Goal: Complete application form: Complete application form

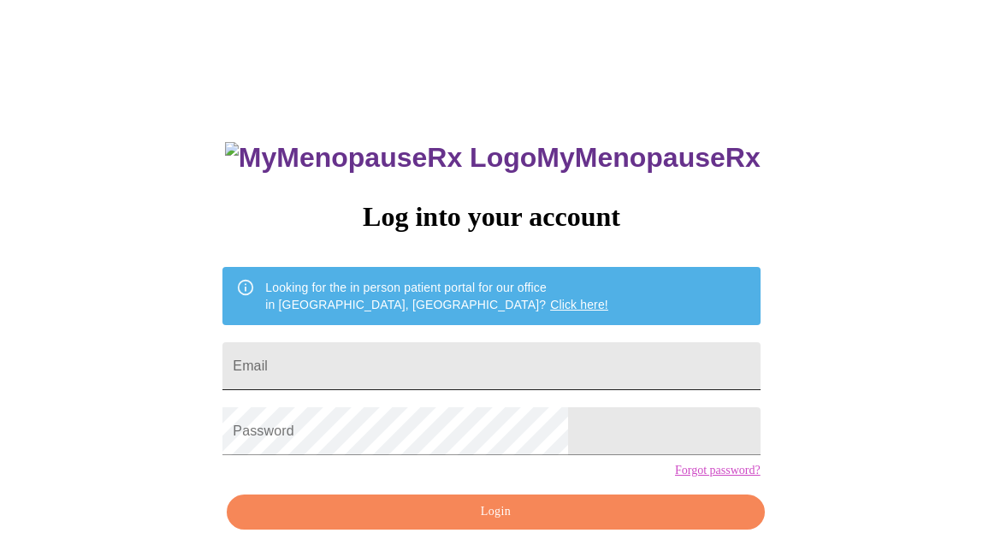
click at [407, 366] on input "Email" at bounding box center [490, 366] width 537 height 48
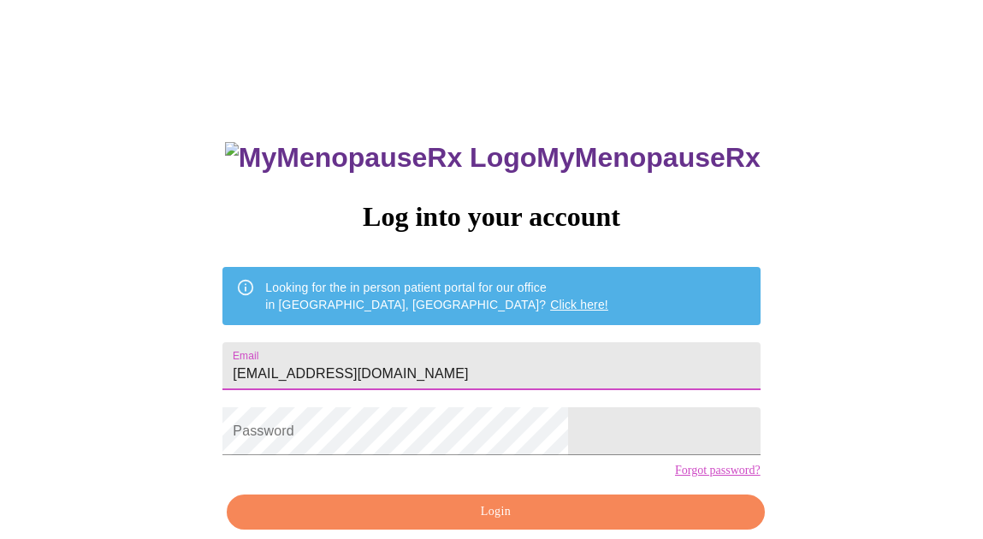
type input "[EMAIL_ADDRESS][DOMAIN_NAME]"
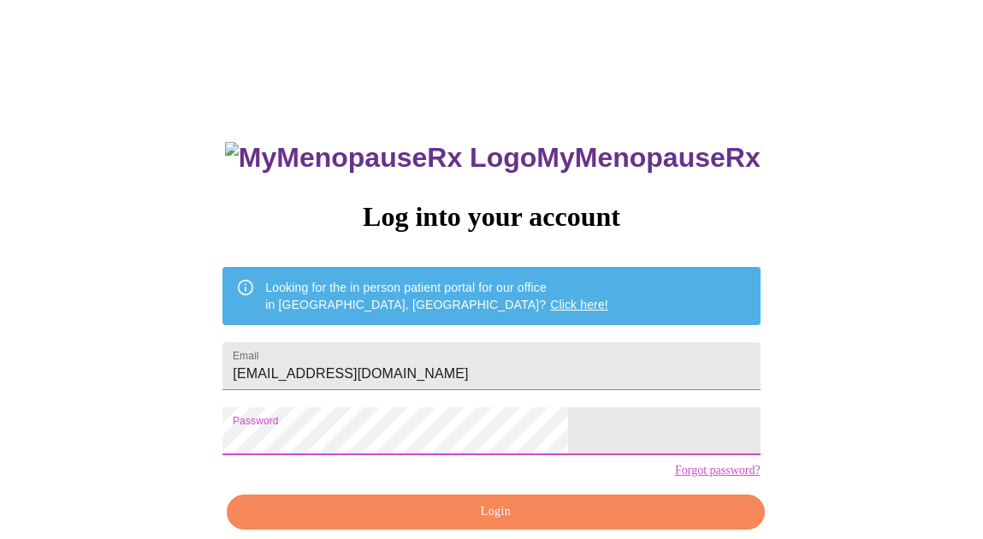
scroll to position [79, 0]
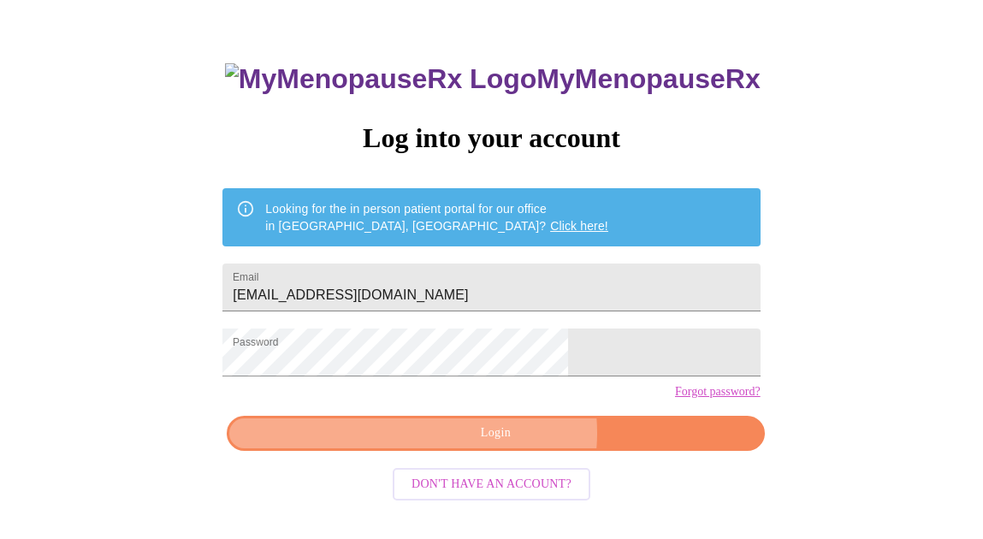
click at [509, 444] on span "Login" at bounding box center [495, 433] width 498 height 21
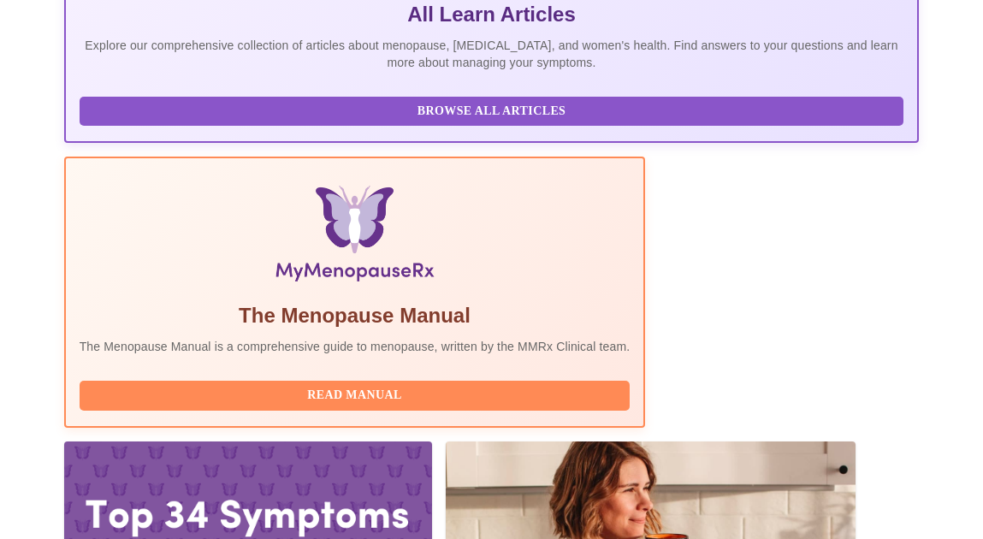
scroll to position [422, 0]
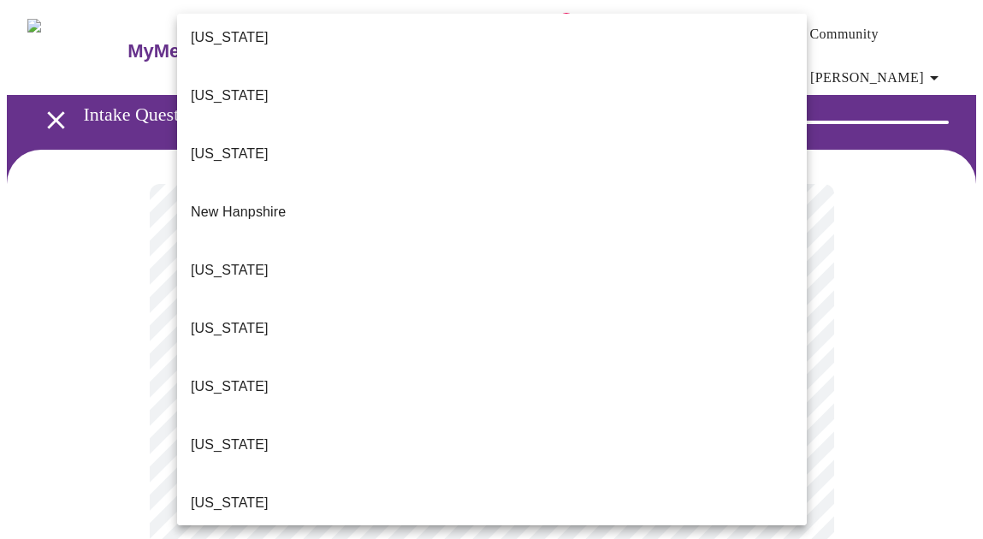
scroll to position [1468, 0]
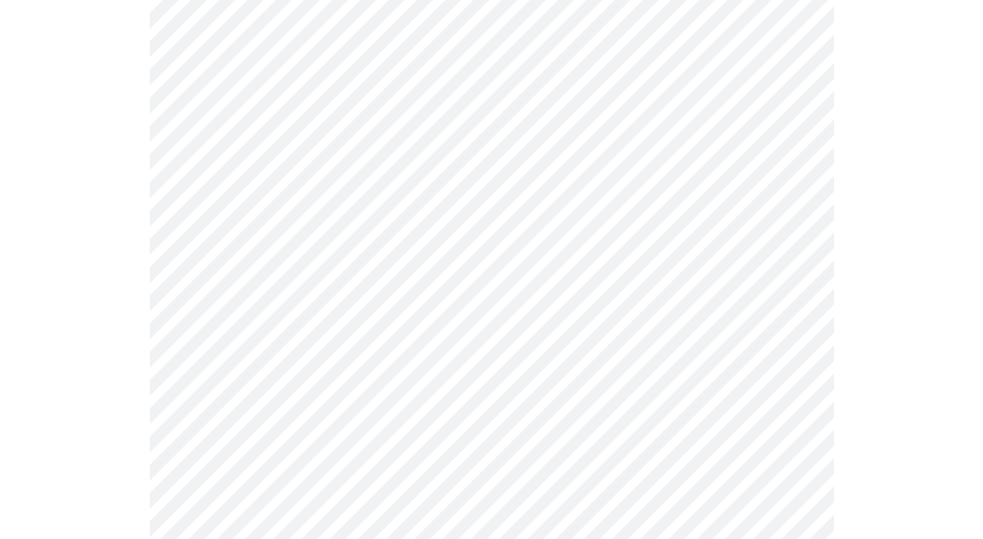
scroll to position [228, 0]
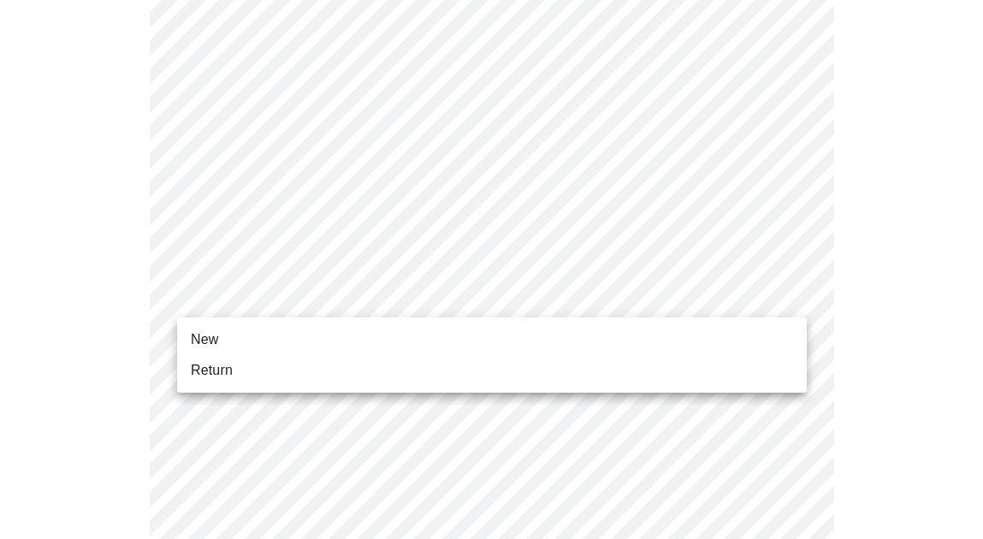
click at [589, 341] on li "New" at bounding box center [492, 339] width 630 height 31
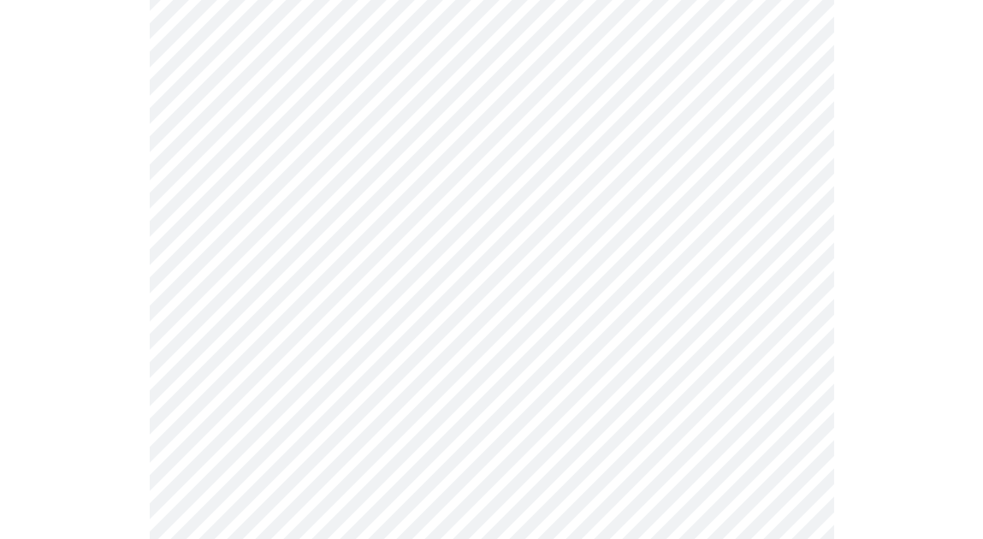
scroll to position [945, 0]
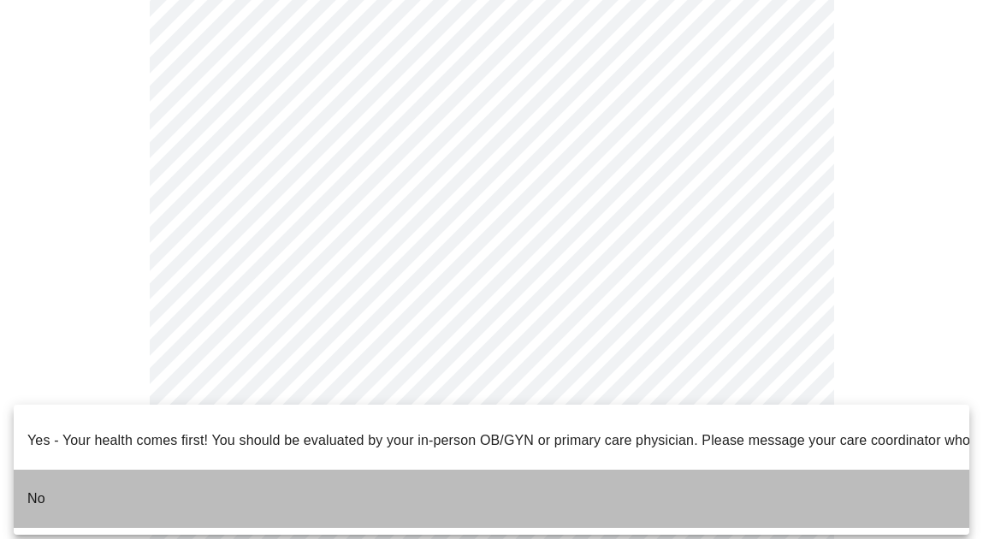
click at [65, 474] on li "No" at bounding box center [492, 499] width 956 height 58
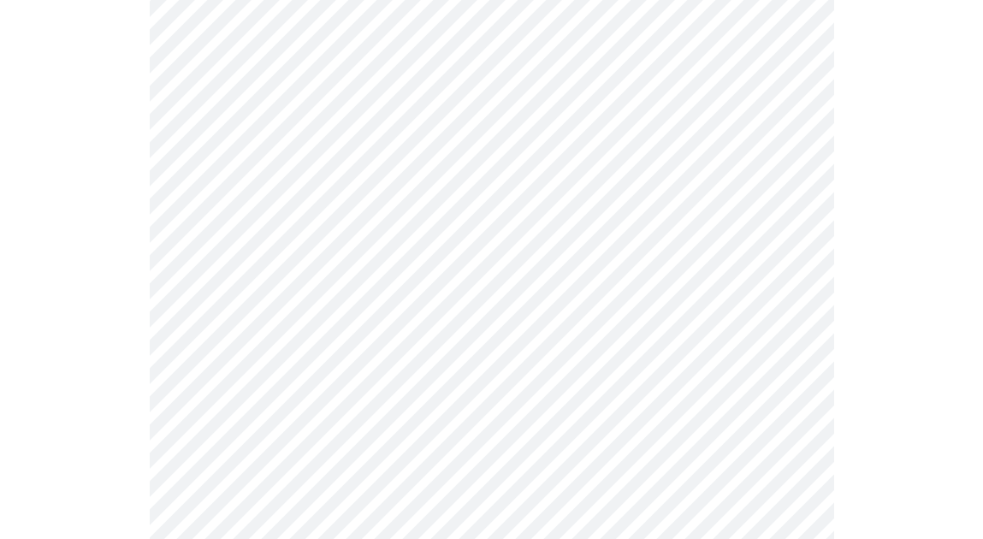
scroll to position [0, 0]
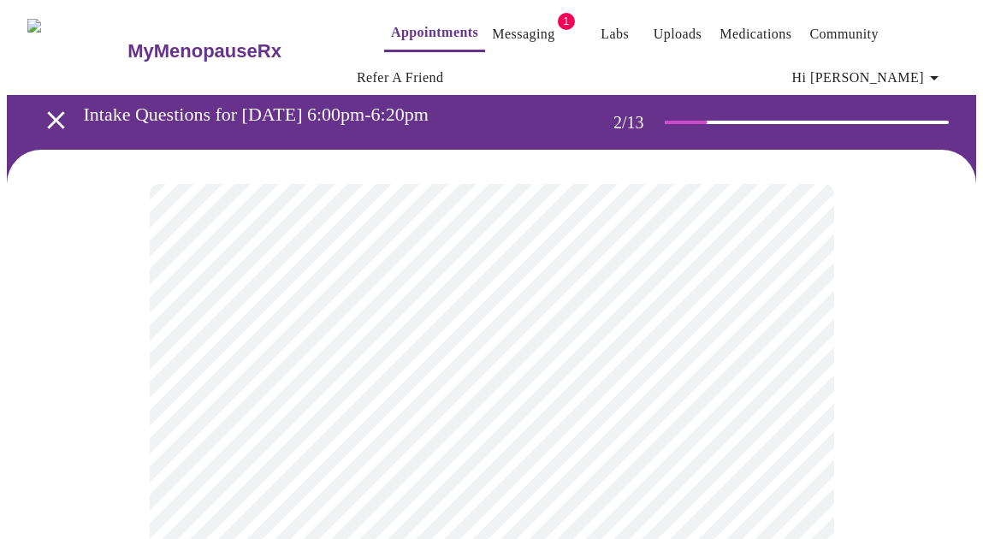
click at [791, 376] on body "MyMenopauseRx Appointments Messaging 1 Labs Uploads Medications Community Refer…" at bounding box center [491, 533] width 969 height 1052
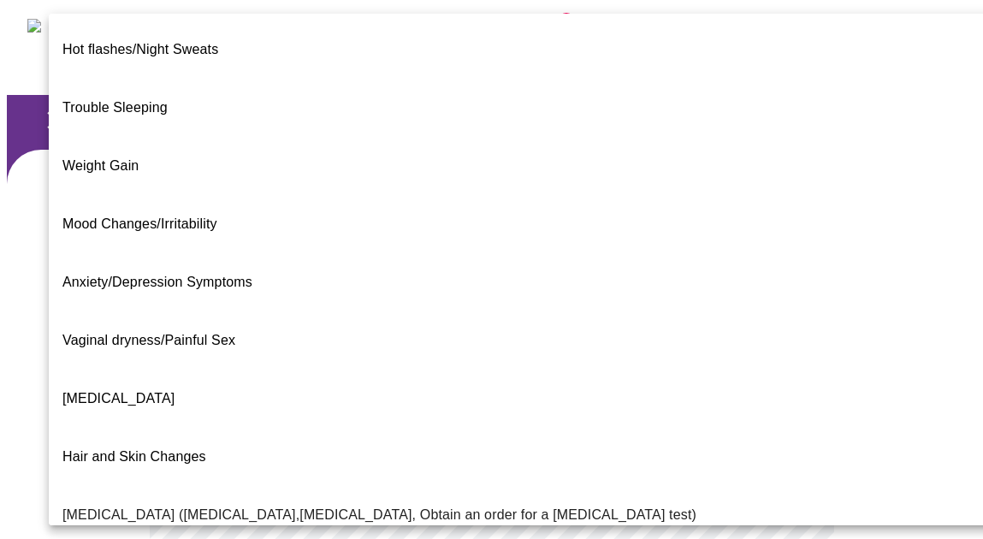
click at [194, 216] on span "Mood Changes/Irritability" at bounding box center [139, 223] width 155 height 15
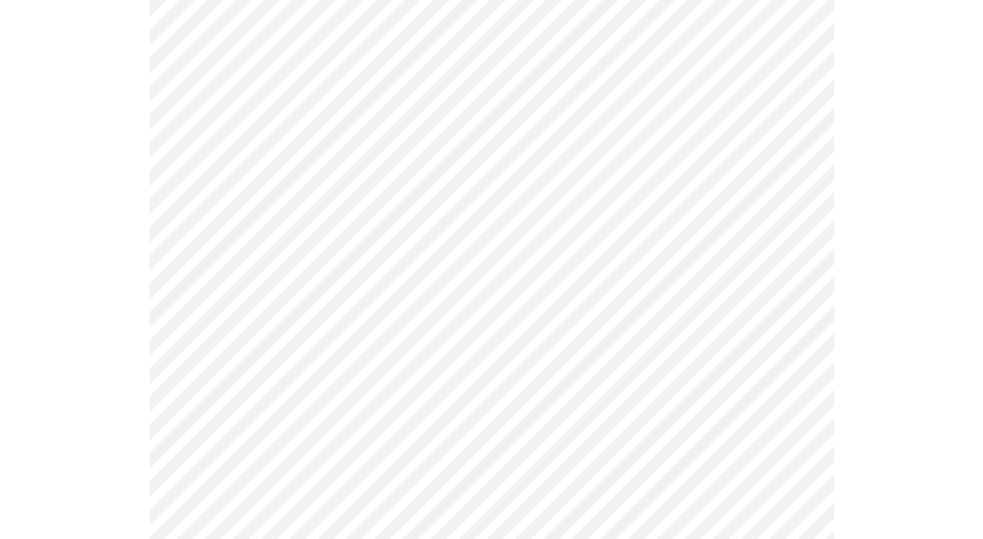
scroll to position [300, 0]
click at [788, 248] on body "MyMenopauseRx Appointments Messaging 1 Labs Uploads Medications Community Refer…" at bounding box center [491, 228] width 969 height 1042
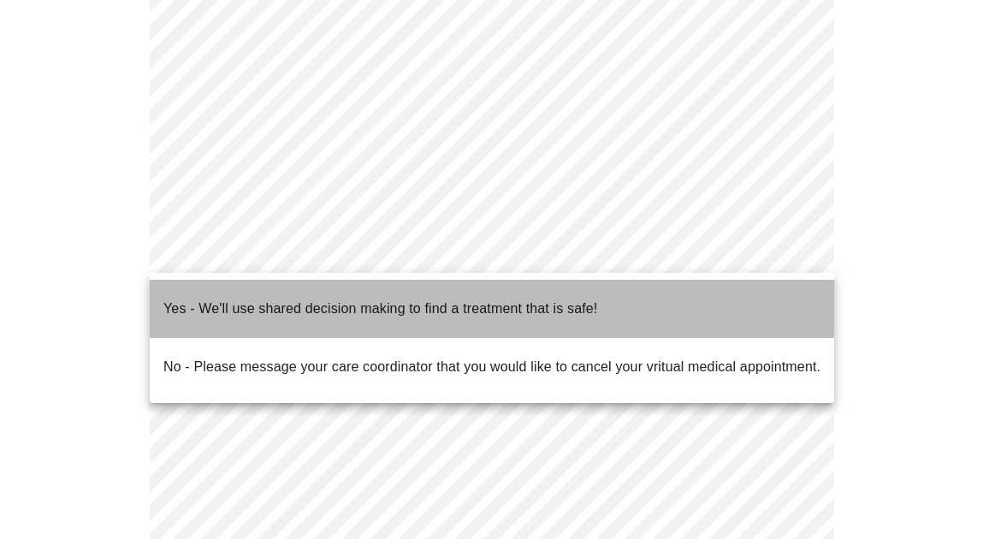
click at [452, 299] on p "Yes - We'll use shared decision making to find a treatment that is safe!" at bounding box center [380, 309] width 434 height 21
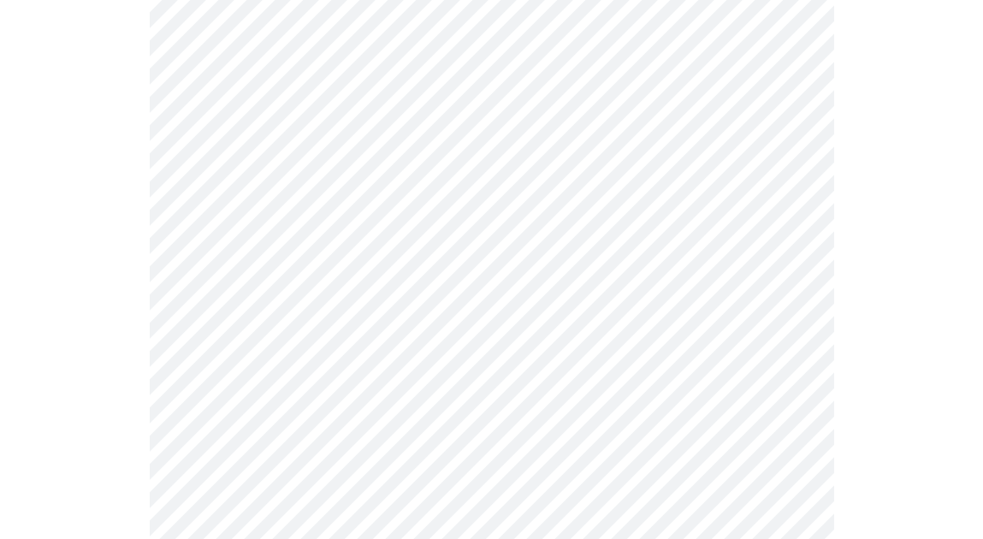
scroll to position [225, 0]
click at [791, 157] on body "MyMenopauseRx Appointments Messaging 1 Labs Uploads Medications Community Refer…" at bounding box center [491, 279] width 969 height 995
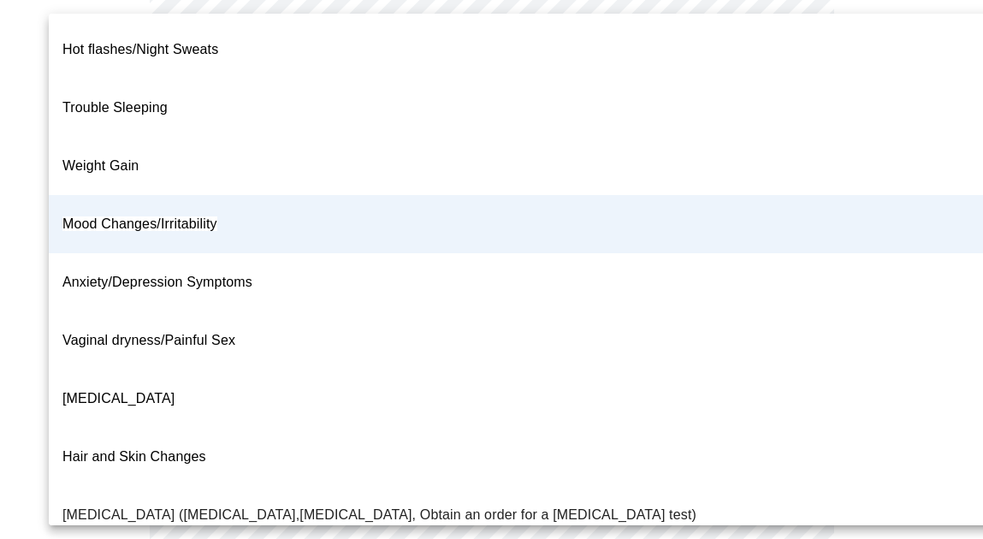
click at [350, 195] on li "Mood Changes/Irritability" at bounding box center [527, 224] width 956 height 58
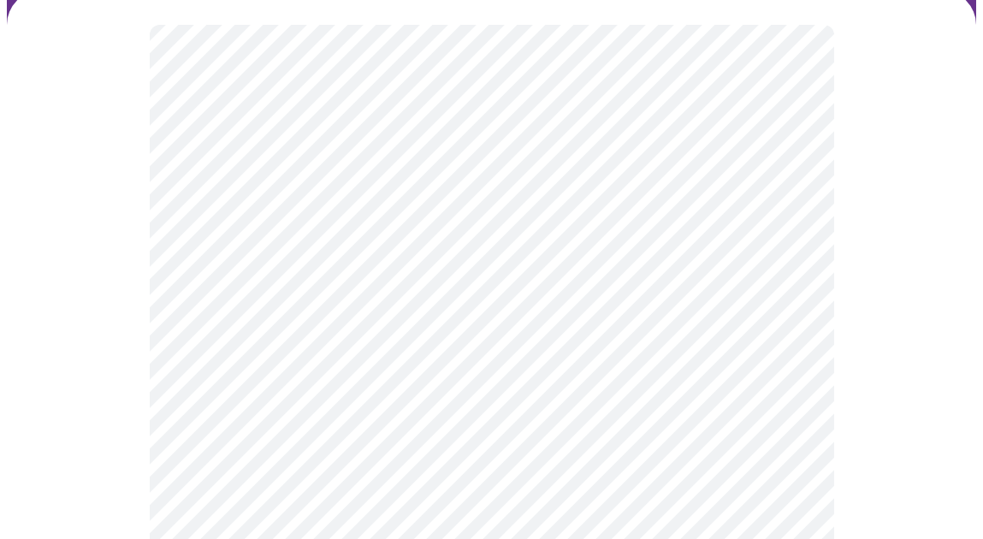
scroll to position [166, 0]
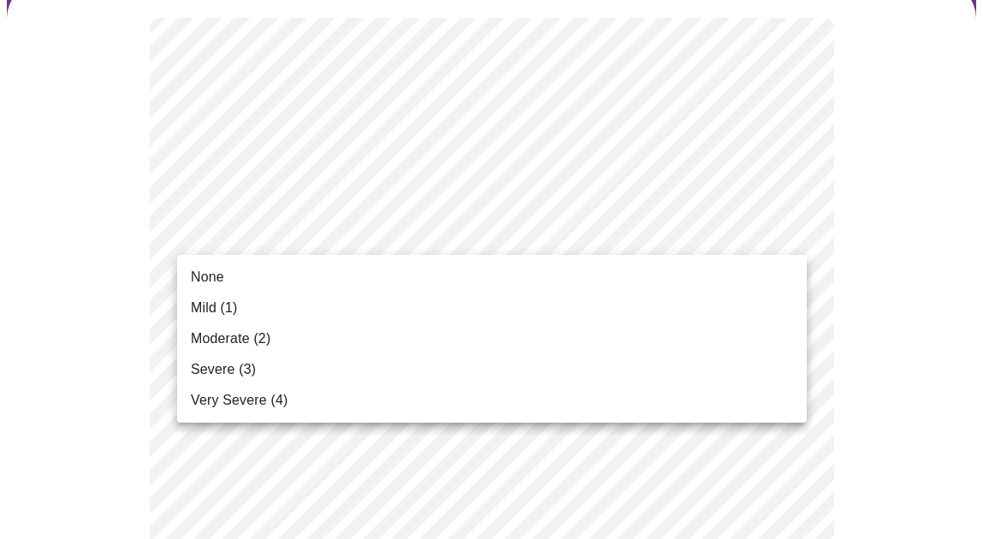
click at [228, 342] on span "Moderate (2)" at bounding box center [231, 338] width 80 height 21
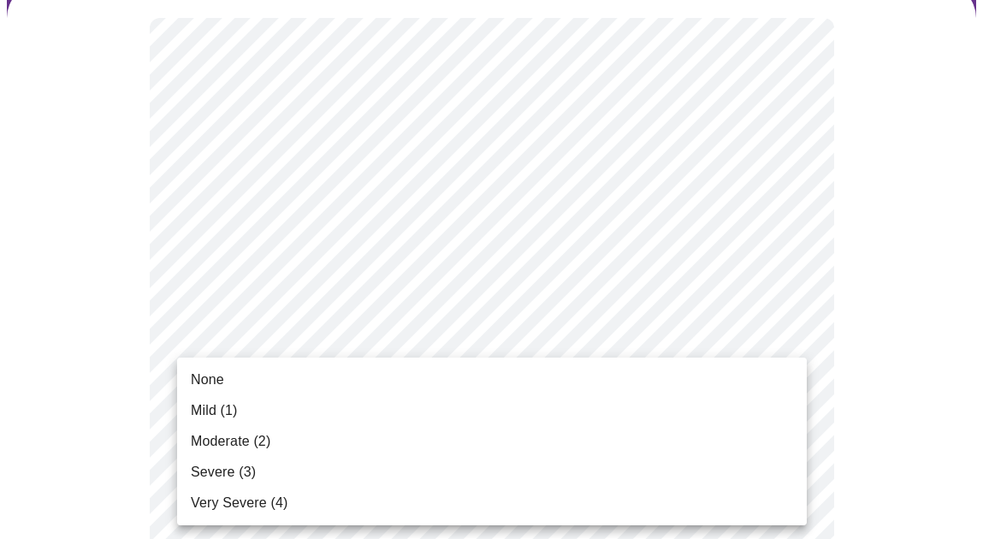
click at [221, 377] on span "None" at bounding box center [207, 380] width 33 height 21
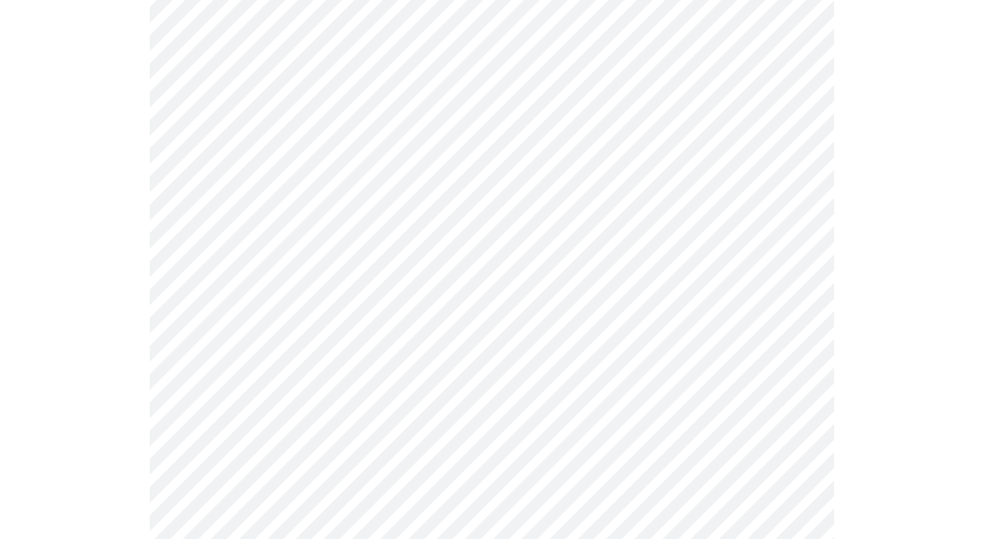
scroll to position [376, 0]
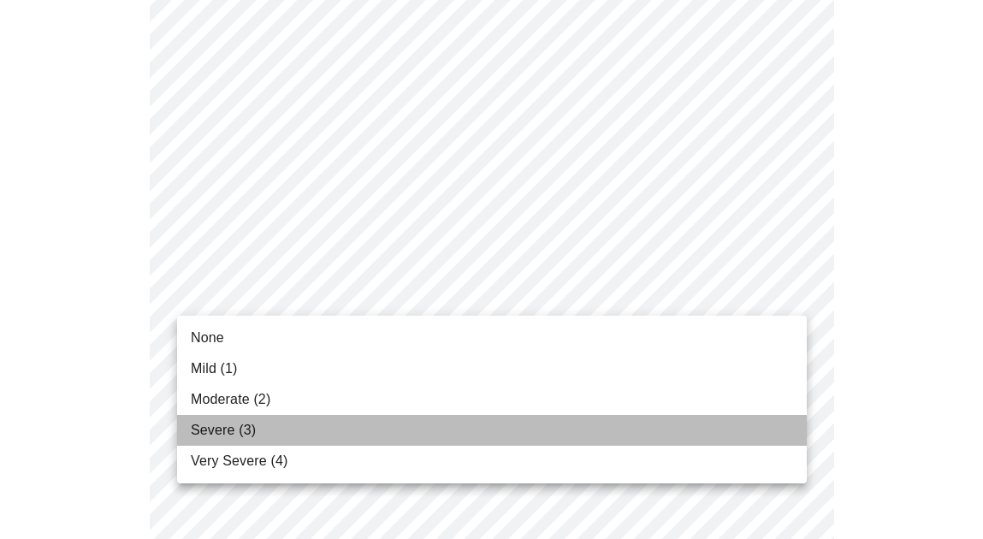
click at [234, 429] on span "Severe (3)" at bounding box center [223, 430] width 65 height 21
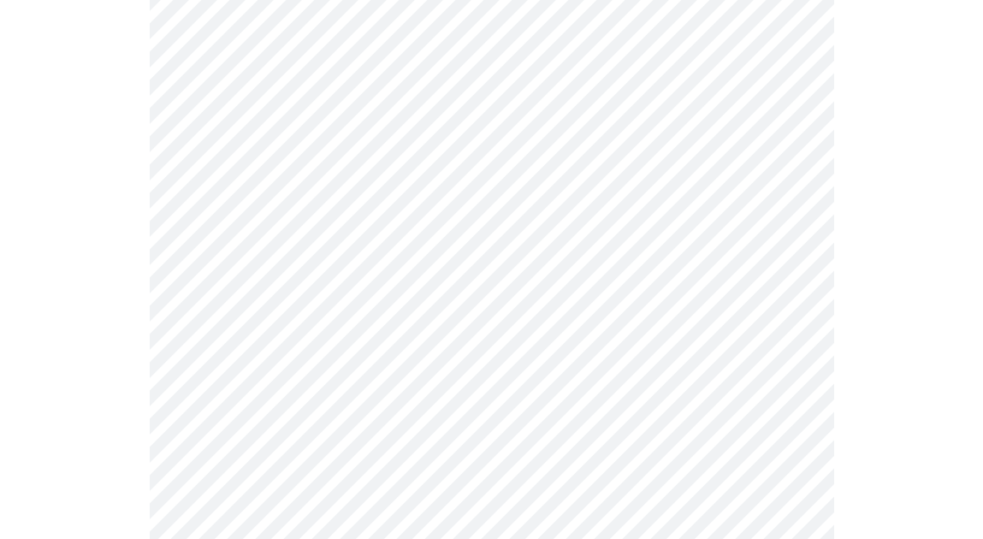
scroll to position [506, 0]
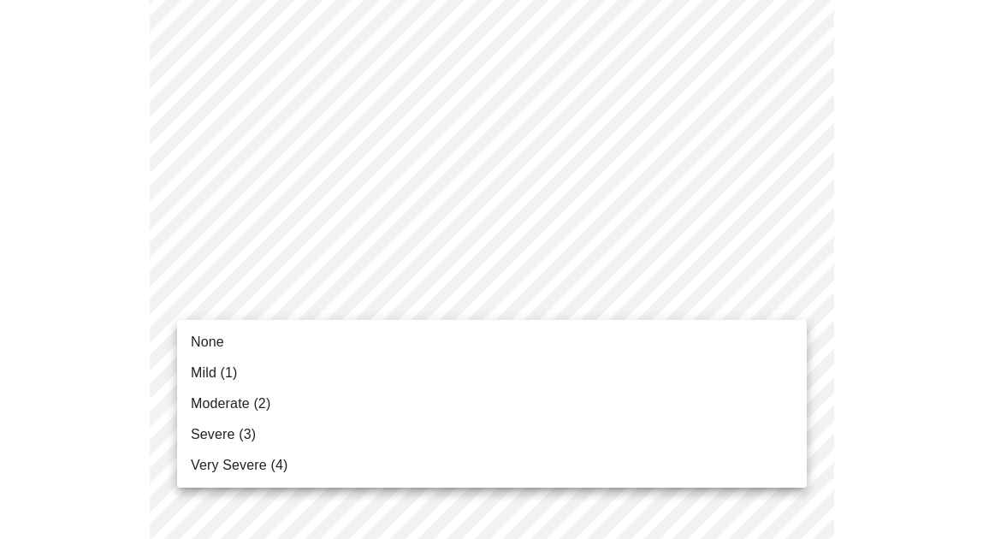
click at [216, 375] on span "Mild (1)" at bounding box center [214, 373] width 47 height 21
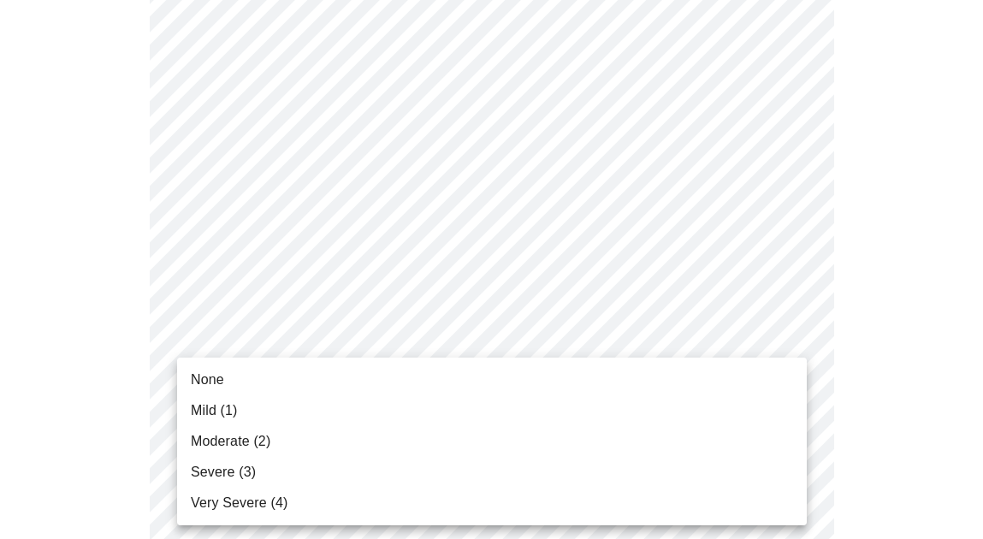
click at [242, 475] on span "Severe (3)" at bounding box center [223, 472] width 65 height 21
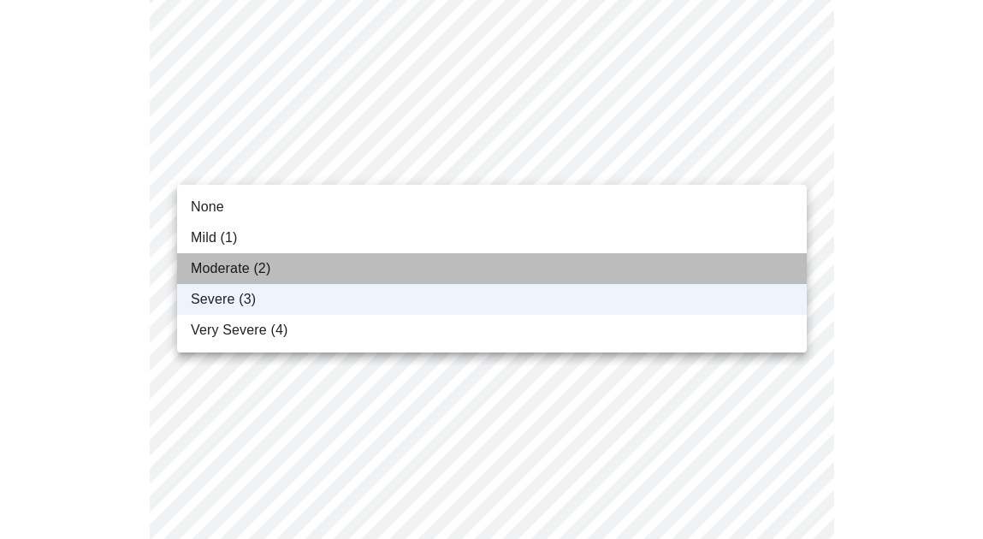
click at [542, 269] on li "Moderate (2)" at bounding box center [492, 268] width 630 height 31
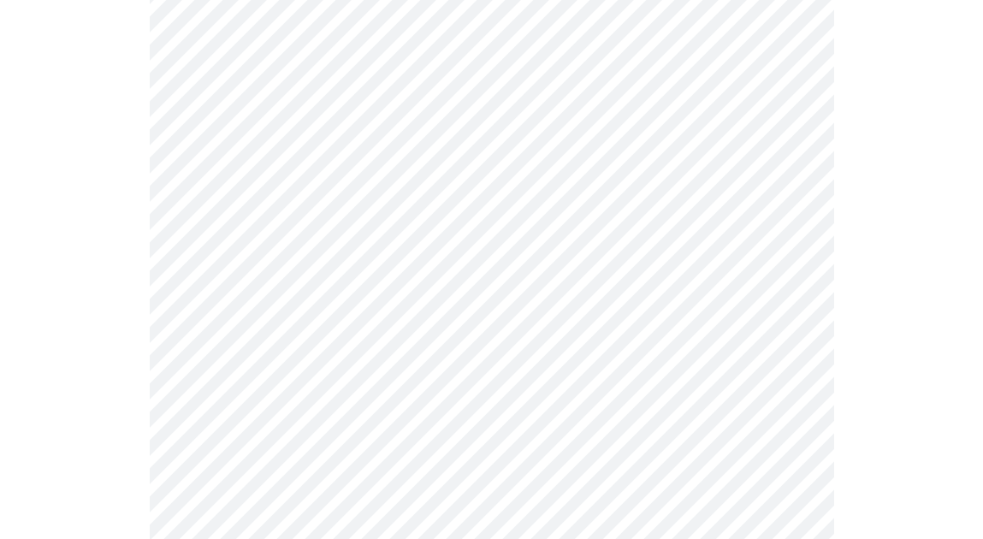
scroll to position [796, 0]
click at [786, 221] on body "MyMenopauseRx Appointments Messaging 1 Labs Uploads Medications Community Refer…" at bounding box center [491, 301] width 969 height 2180
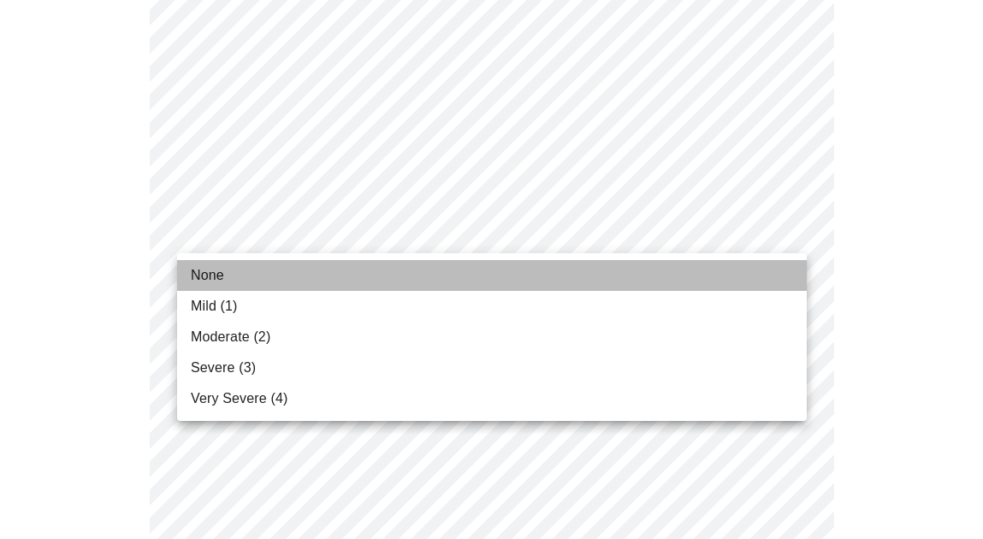
click at [221, 275] on span "None" at bounding box center [207, 275] width 33 height 21
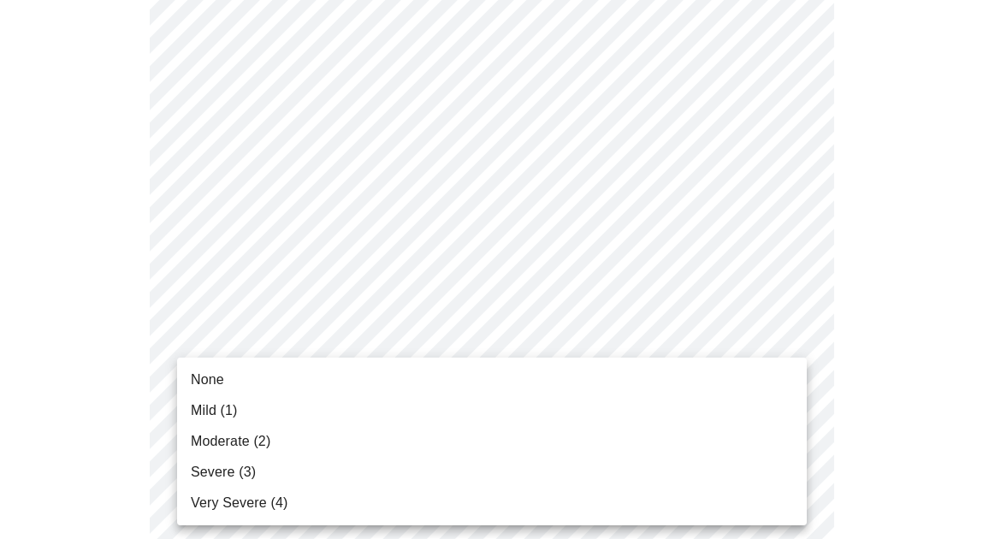
click at [787, 362] on body "MyMenopauseRx Appointments Messaging 1 Labs Uploads Medications Community Refer…" at bounding box center [491, 289] width 969 height 2156
click at [203, 408] on span "Mild (1)" at bounding box center [214, 410] width 47 height 21
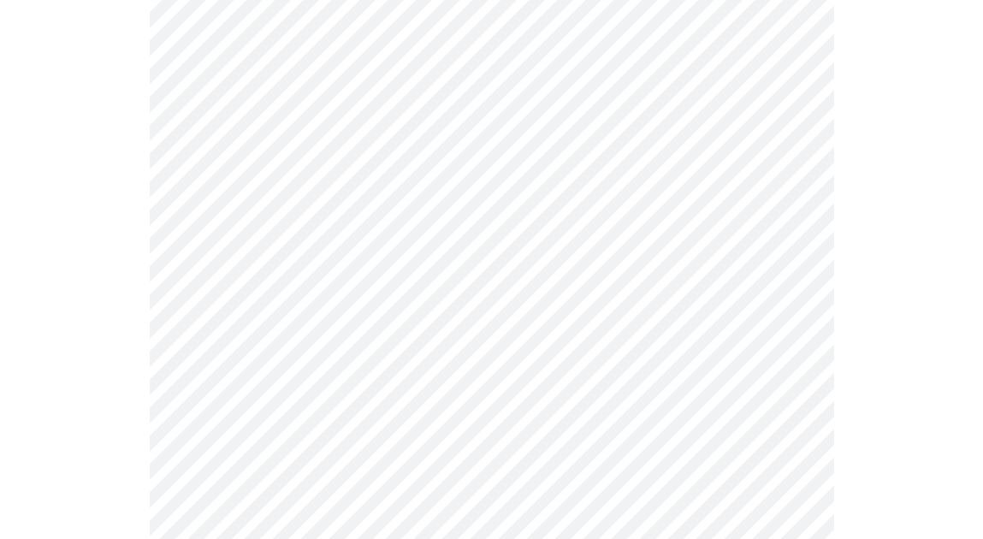
scroll to position [973, 0]
click at [782, 325] on body "MyMenopauseRx Appointments Messaging 1 Labs Uploads Medications Community Refer…" at bounding box center [491, 100] width 969 height 2132
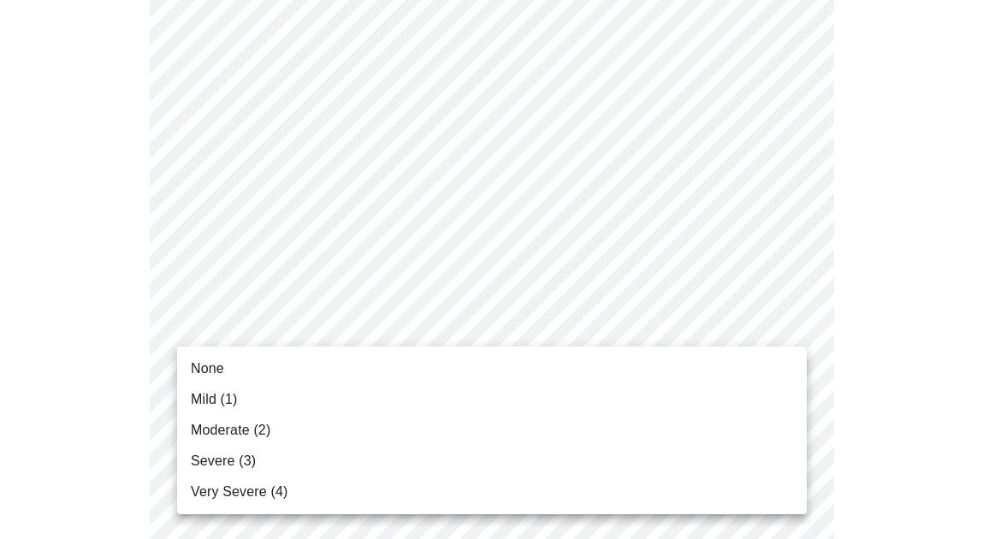
click at [219, 432] on span "Moderate (2)" at bounding box center [231, 430] width 80 height 21
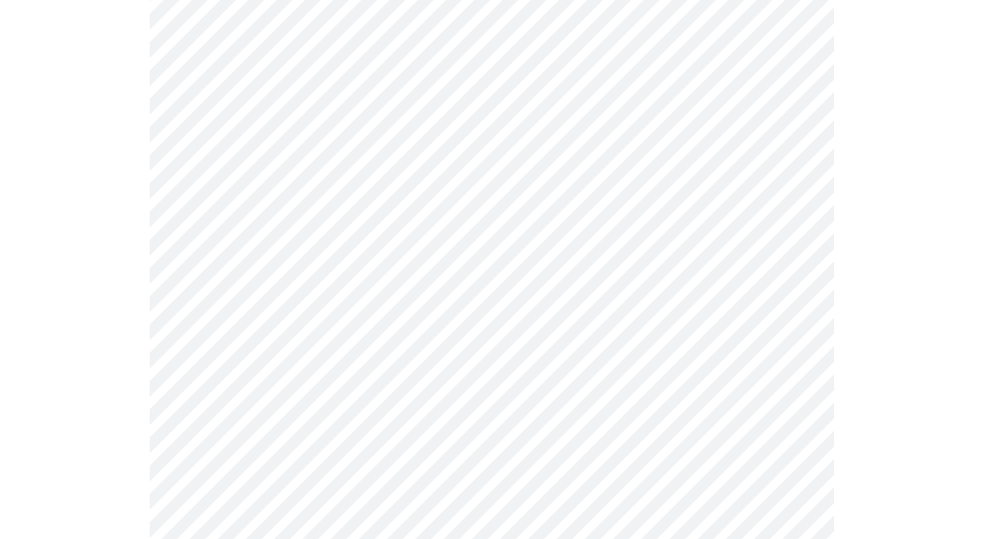
scroll to position [1187, 0]
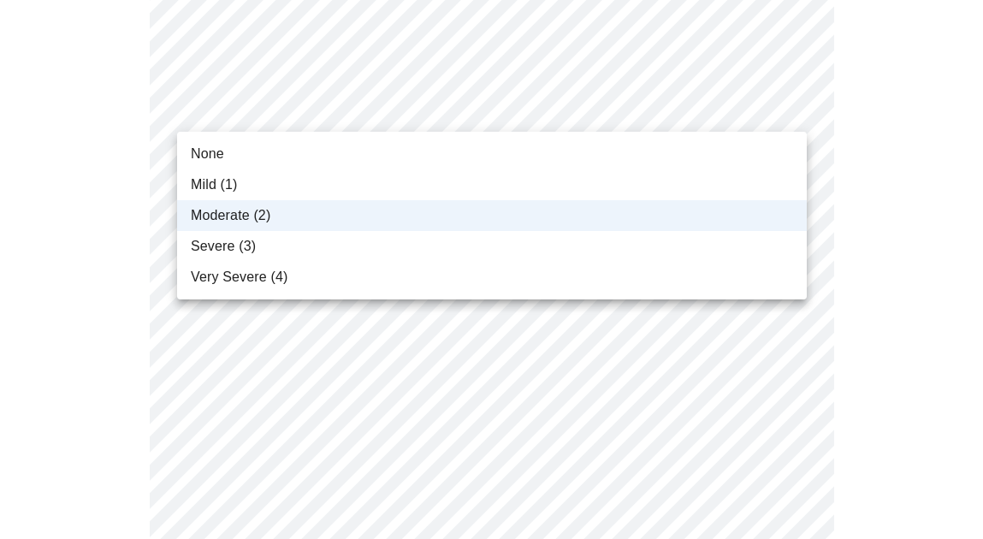
click at [85, 176] on div at bounding box center [491, 269] width 983 height 539
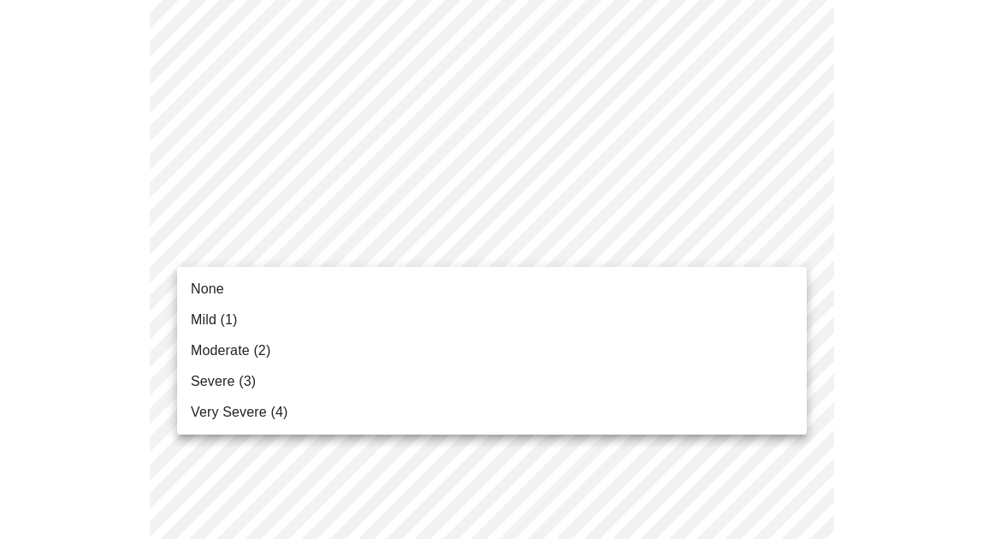
click at [308, 286] on li "None" at bounding box center [492, 289] width 630 height 31
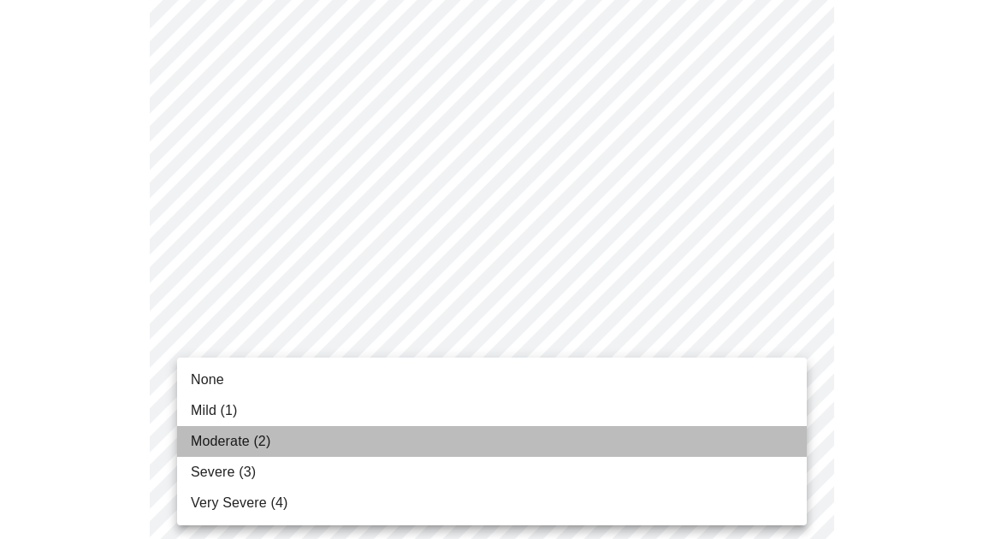
click at [226, 439] on span "Moderate (2)" at bounding box center [231, 441] width 80 height 21
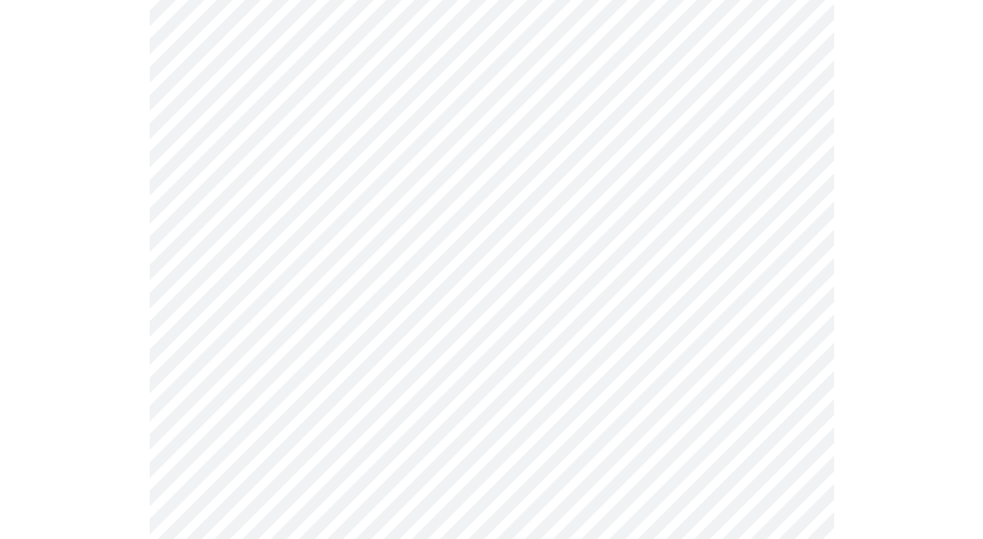
scroll to position [1337, 0]
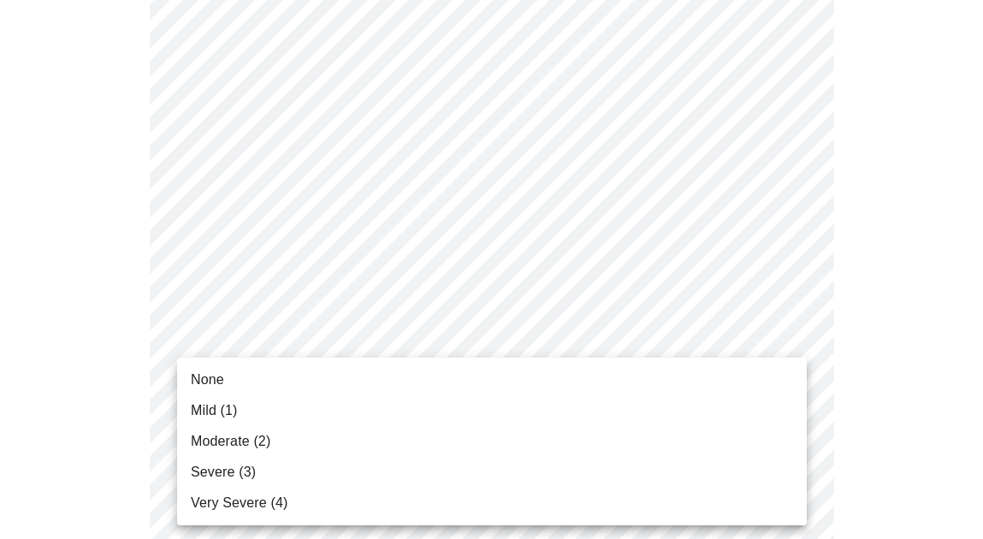
click at [237, 414] on span "Mild (1)" at bounding box center [214, 410] width 47 height 21
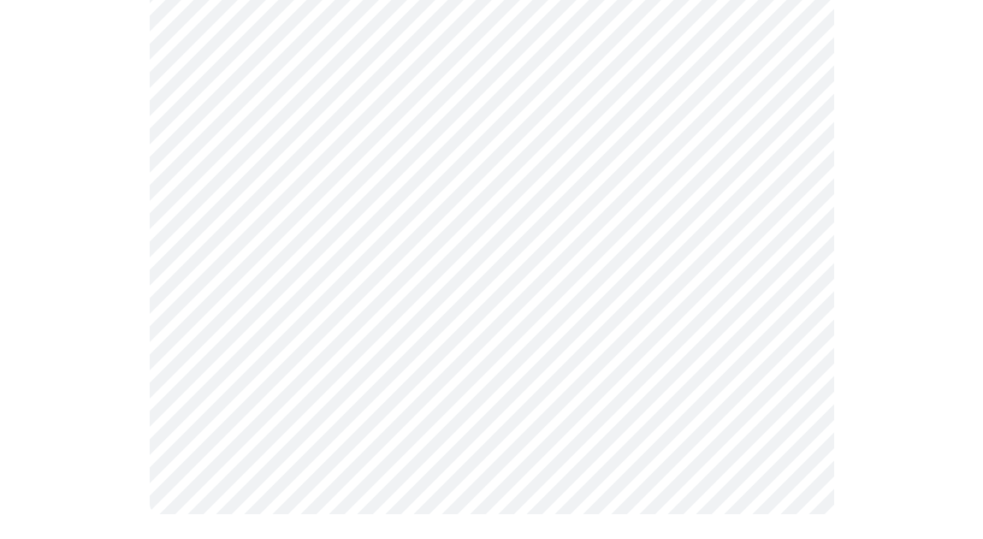
scroll to position [1498, 0]
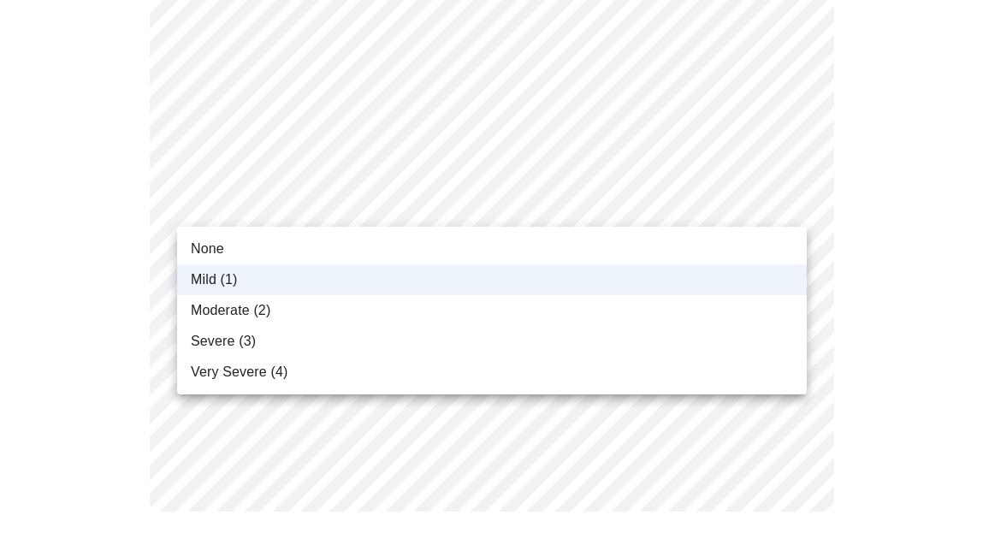
click at [240, 311] on span "Moderate (2)" at bounding box center [231, 310] width 80 height 21
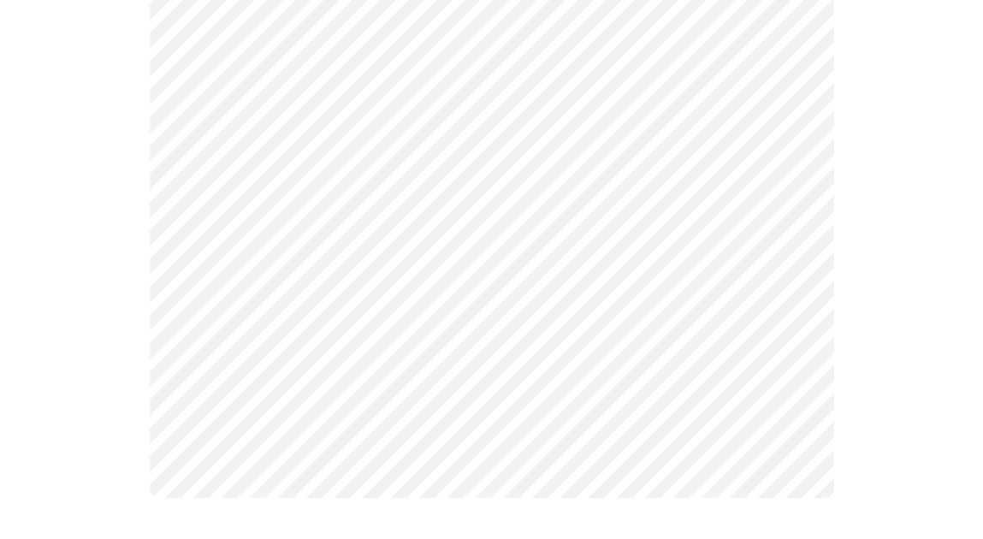
scroll to position [0, 0]
